Goal: Transaction & Acquisition: Purchase product/service

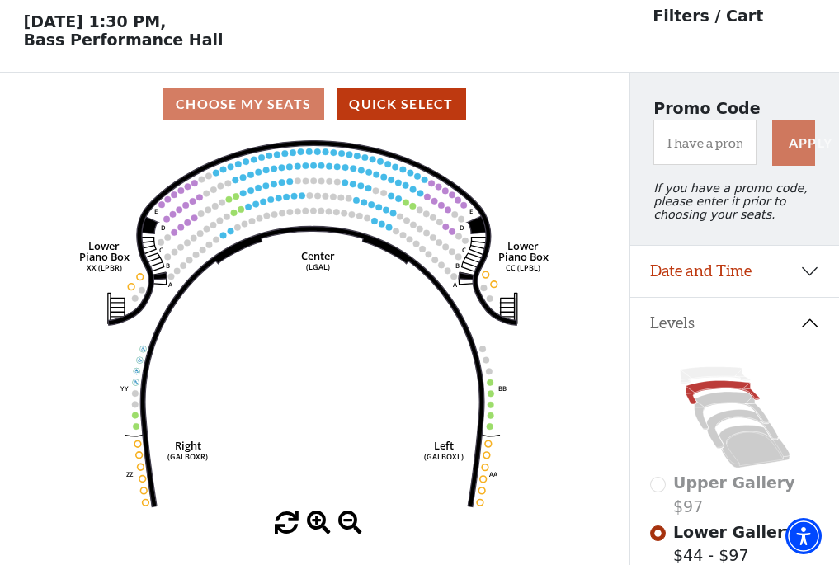
scroll to position [77, 0]
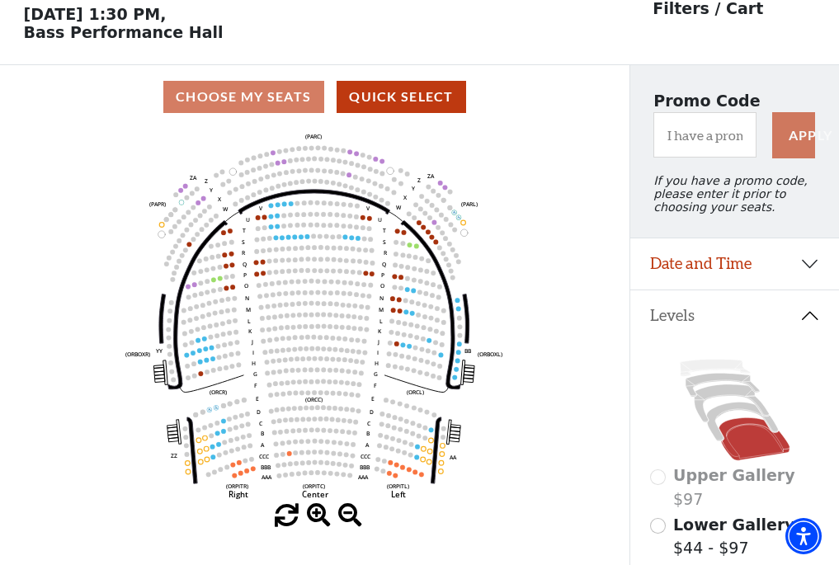
scroll to position [77, 0]
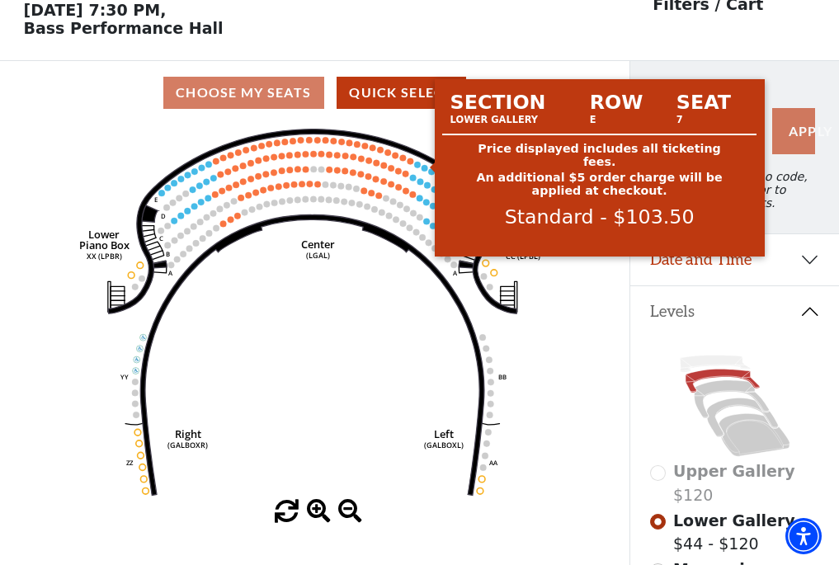
scroll to position [77, 0]
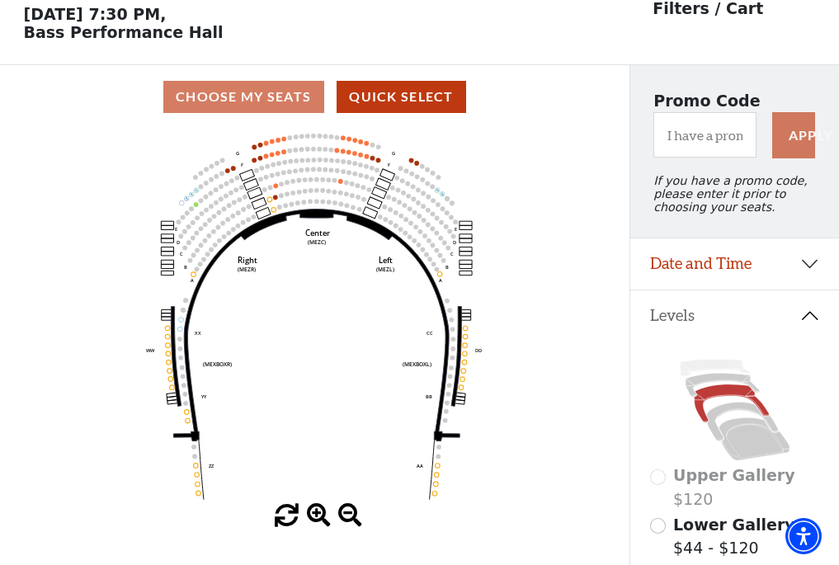
scroll to position [77, 0]
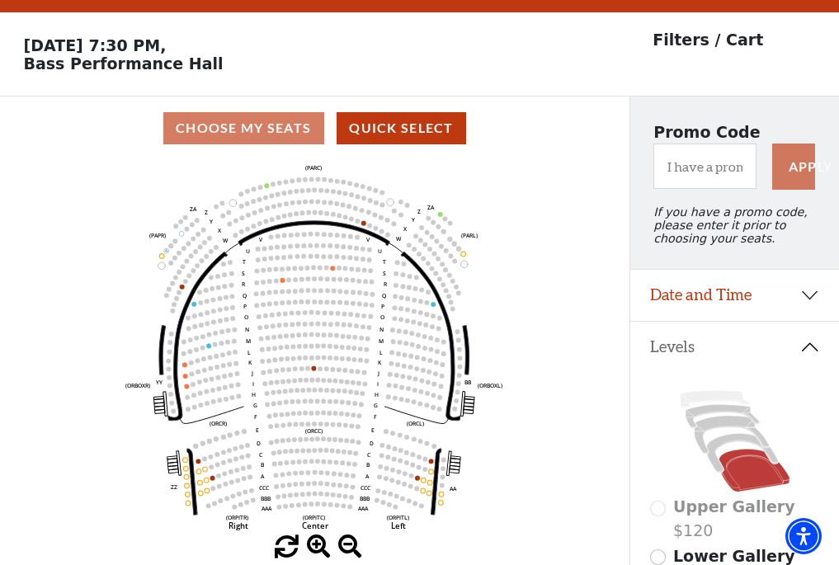
scroll to position [77, 0]
